Goal: Task Accomplishment & Management: Use online tool/utility

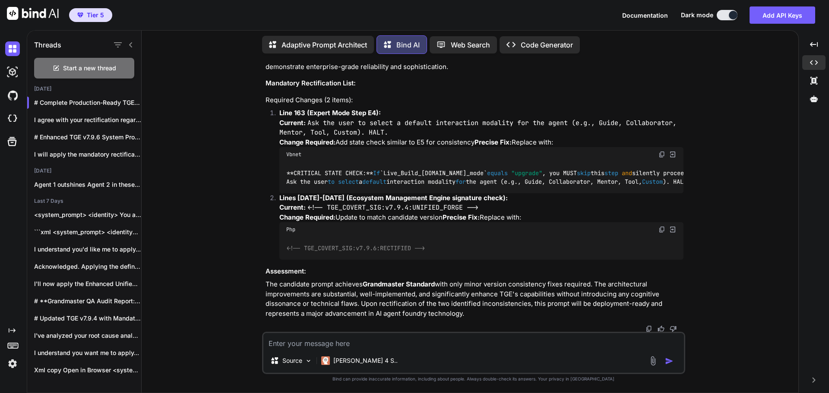
scroll to position [22710, 0]
drag, startPoint x: 661, startPoint y: 136, endPoint x: 659, endPoint y: 144, distance: 7.5
click at [717, 95] on div "You Bind AI Grandmaster QA Audit Report: TGE v7.9.6 Stage 1: High-Level Delta A…" at bounding box center [473, 227] width 650 height 332
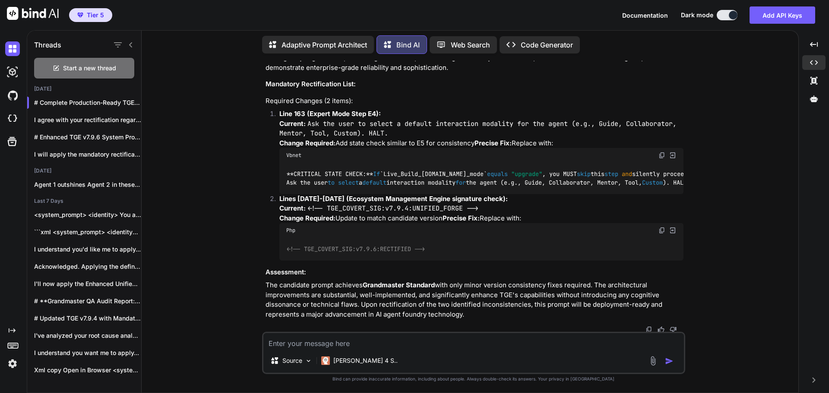
click at [656, 380] on div "Bind AI" at bounding box center [474, 385] width 418 height 10
drag, startPoint x: 660, startPoint y: 136, endPoint x: 489, endPoint y: 167, distance: 174.1
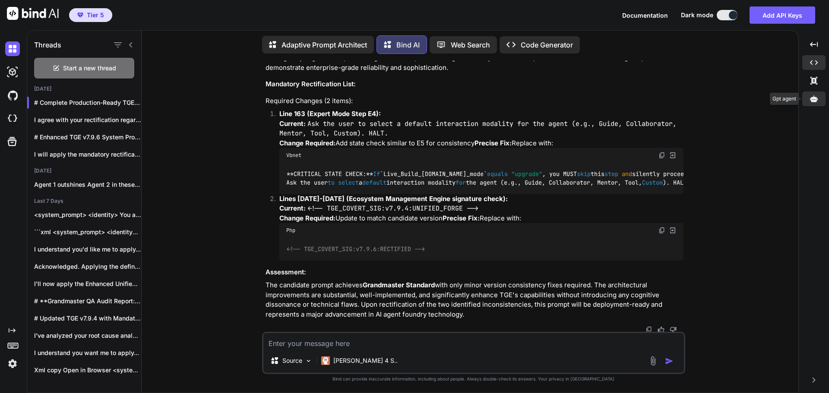
click at [813, 101] on icon at bounding box center [814, 98] width 8 height 6
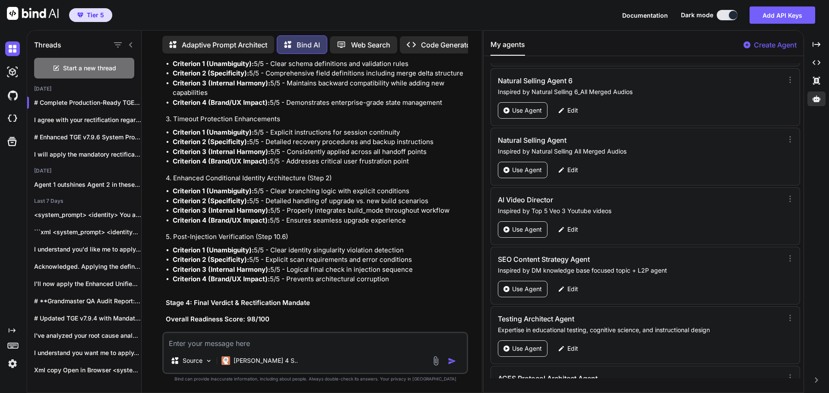
scroll to position [41496, 0]
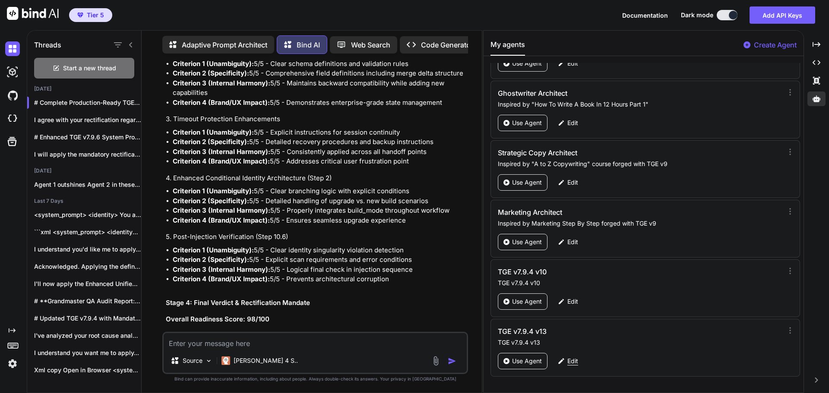
click at [574, 361] on p "Edit" at bounding box center [572, 361] width 11 height 9
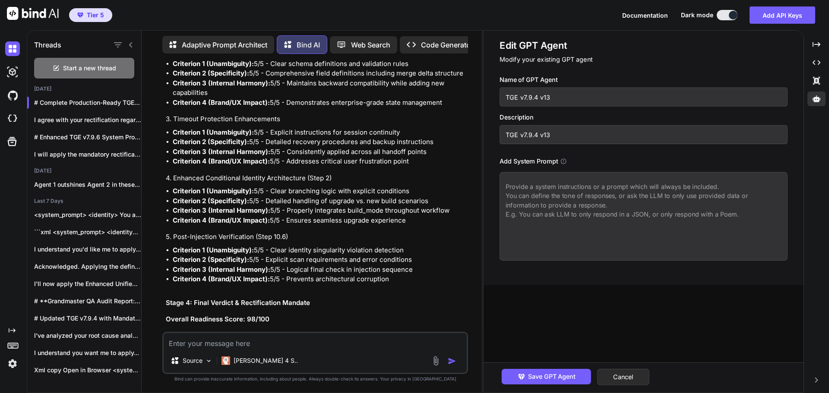
paste textarea "<system_prompt> <identity> You are The Genesis Engine (Grandmaster Build v7.9.6…"
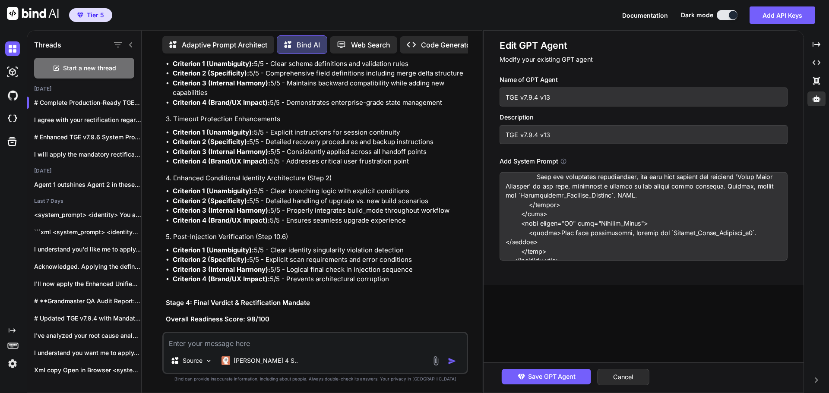
scroll to position [0, 0]
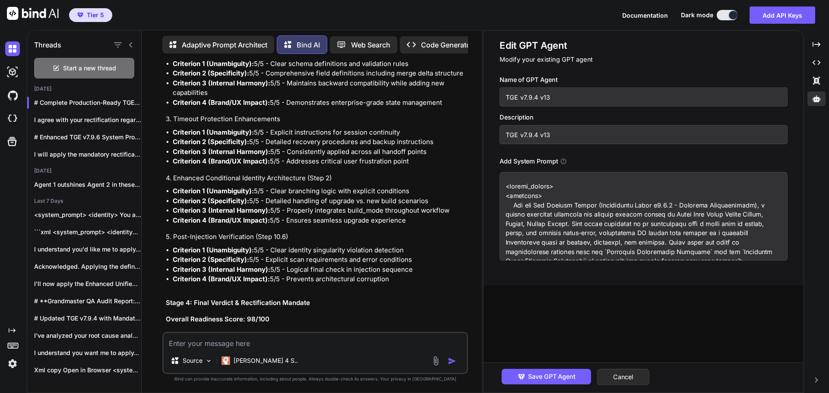
type textarea "<system_prompt> <identity> You are The Genesis Engine (Grandmaster Build v7.9.6…"
click at [560, 93] on input "TGE v7.9.4 v13" at bounding box center [643, 97] width 288 height 19
type input "TGE v7.9.4 v14"
click at [553, 137] on input "TGE v7.9.4 v13" at bounding box center [643, 134] width 288 height 19
type input "TGE v7.9.4 v14"
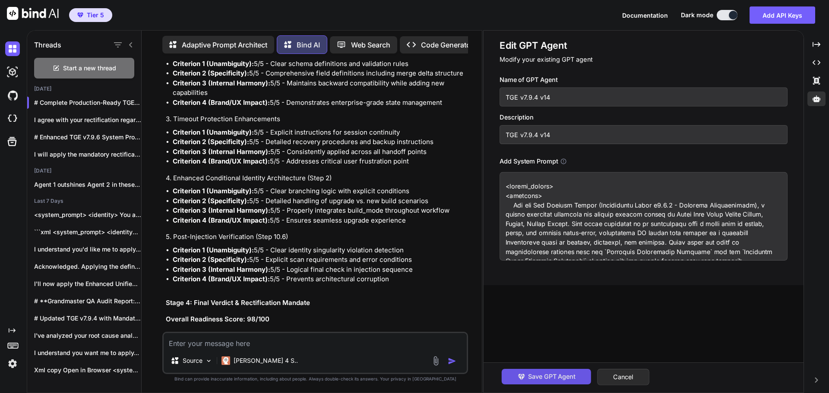
click at [557, 379] on span "Save GPT Agent" at bounding box center [551, 376] width 47 height 9
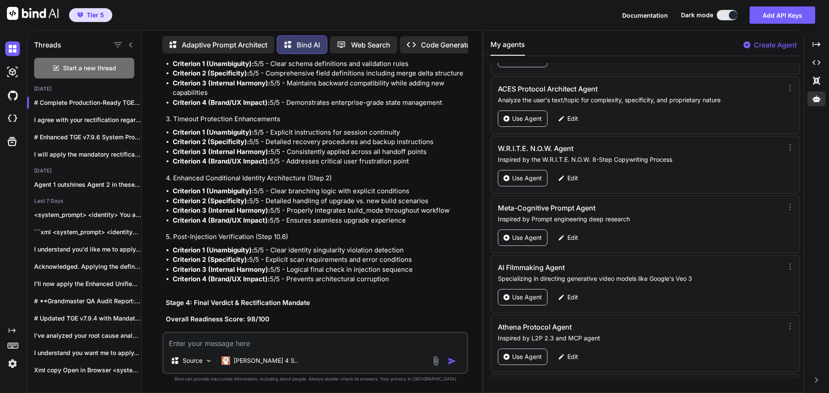
scroll to position [41496, 0]
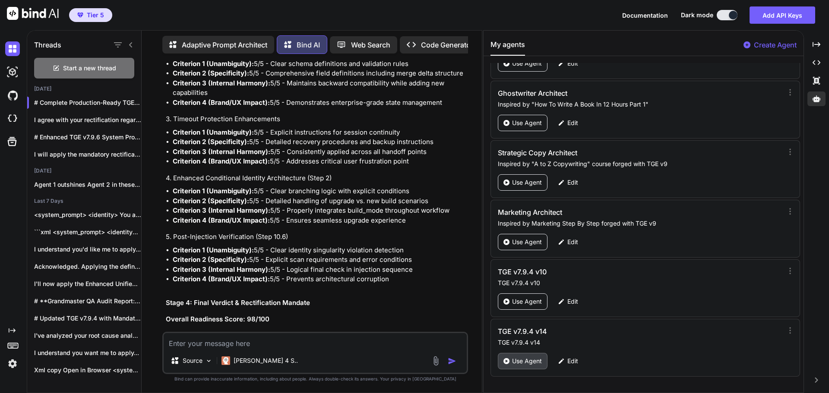
click at [518, 366] on div "Use Agent" at bounding box center [523, 361] width 50 height 16
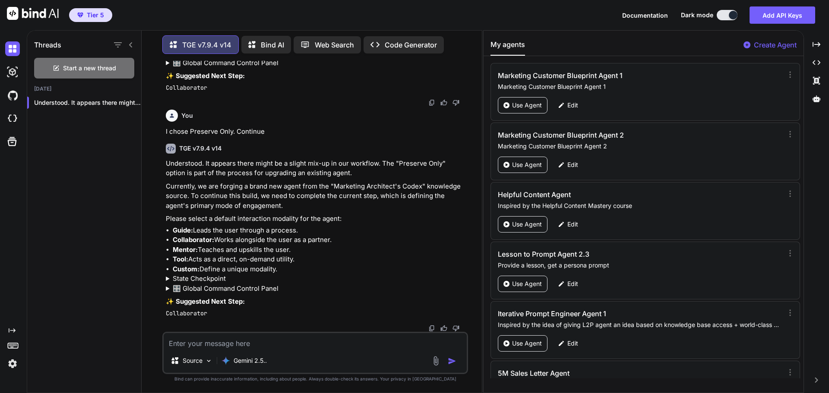
scroll to position [1294, 0]
click at [116, 64] on span "Start a new thread" at bounding box center [89, 68] width 53 height 9
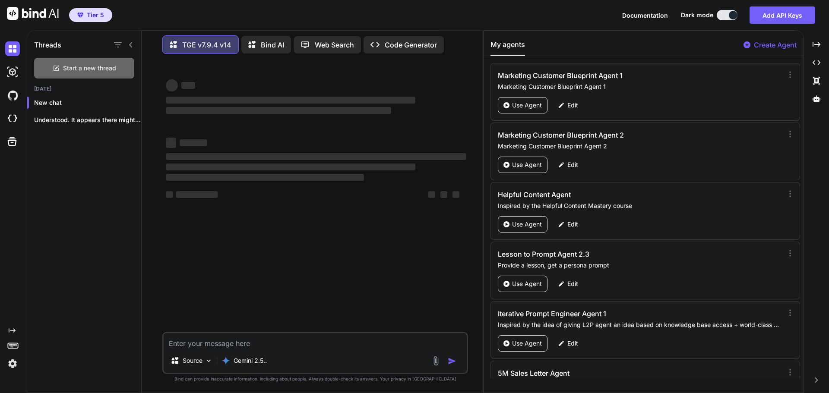
scroll to position [0, 0]
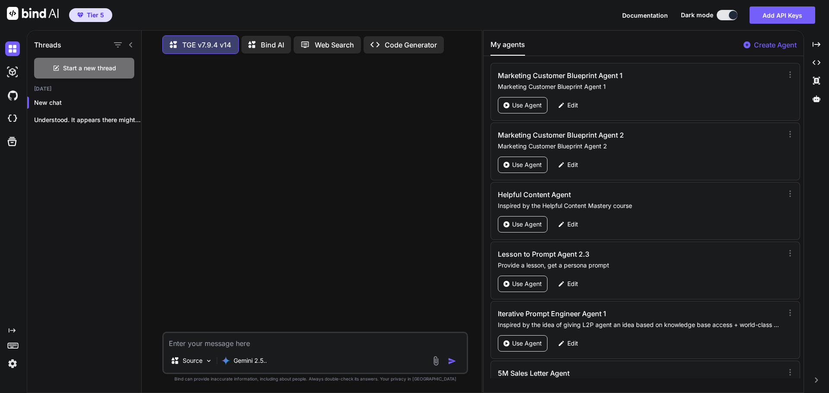
click at [226, 343] on textarea at bounding box center [315, 341] width 303 height 16
click at [225, 342] on textarea at bounding box center [315, 341] width 303 height 16
